Goal: Transaction & Acquisition: Purchase product/service

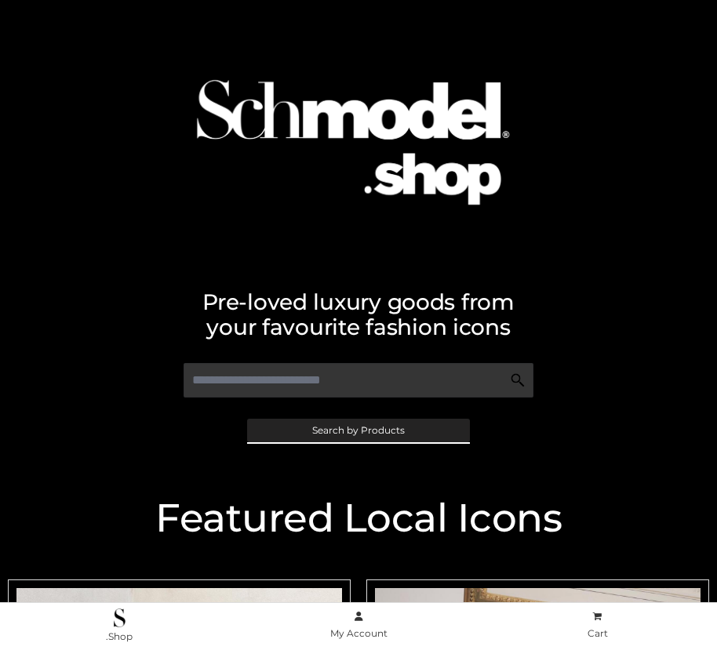
click at [358, 430] on span "Search by Products" at bounding box center [358, 430] width 93 height 9
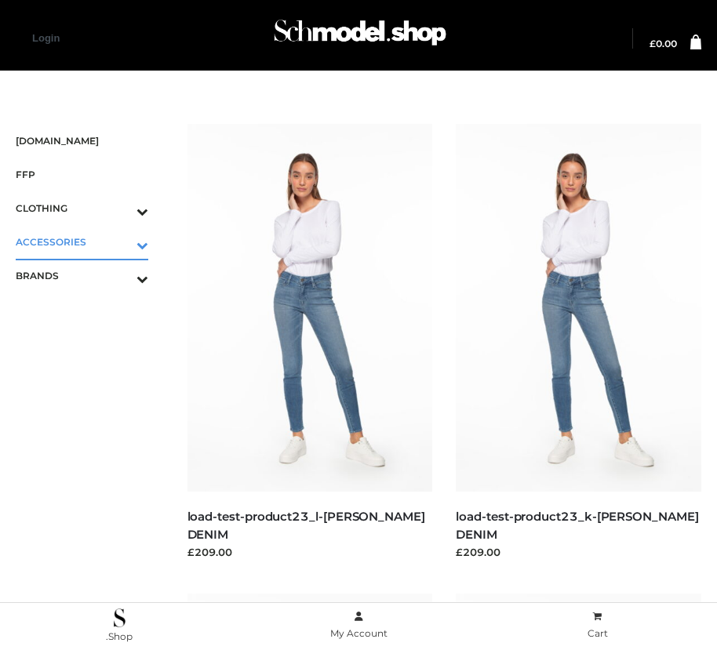
click at [120, 242] on icon "Toggle Submenu" at bounding box center [61, 245] width 176 height 18
click at [89, 309] on span "JEWELRY" at bounding box center [89, 309] width 117 height 18
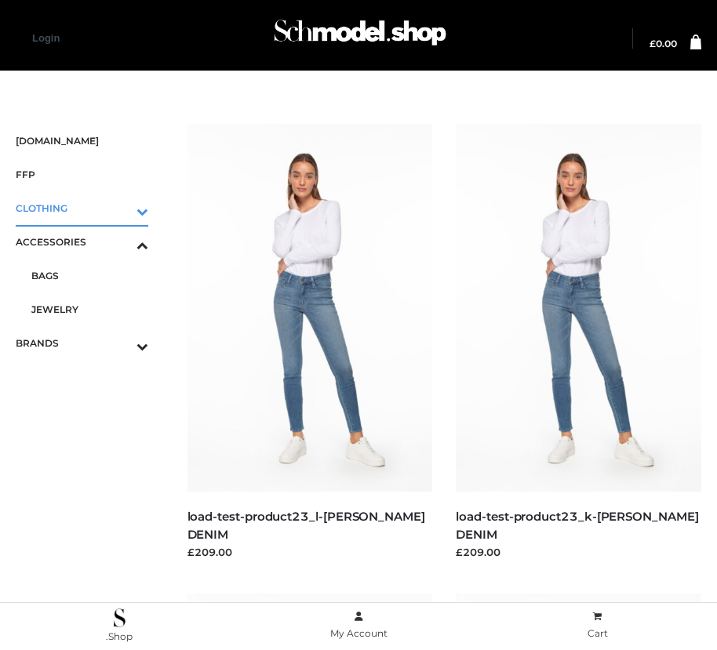
click at [120, 208] on icon "Toggle Submenu" at bounding box center [61, 211] width 176 height 18
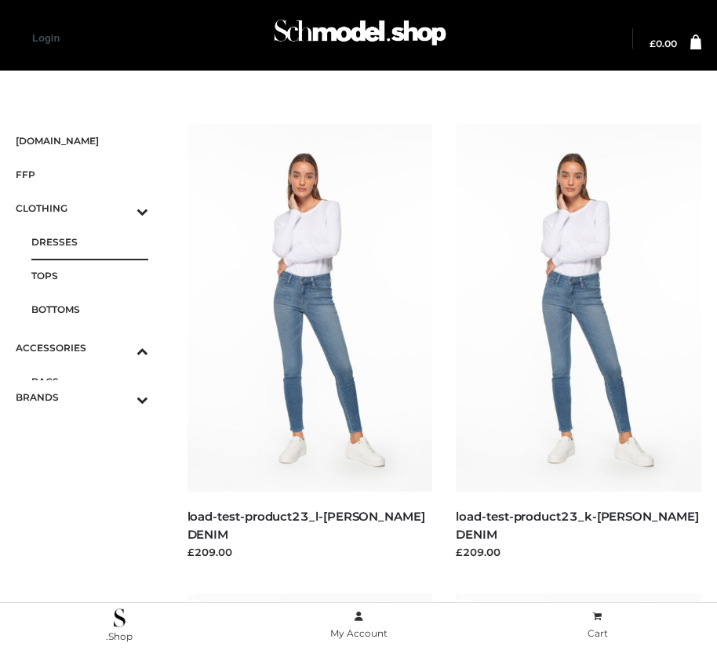
click at [89, 242] on span "DRESSES" at bounding box center [89, 242] width 117 height 18
